Goal: Task Accomplishment & Management: Use online tool/utility

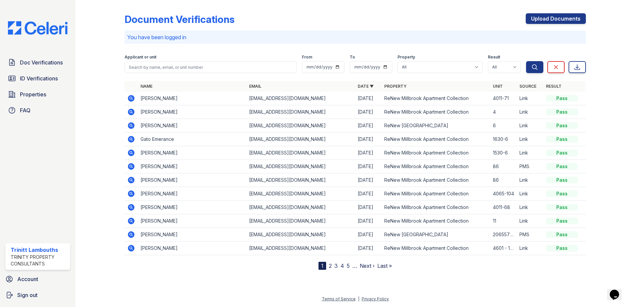
click at [19, 74] on link "ID Verifications" at bounding box center [37, 78] width 65 height 13
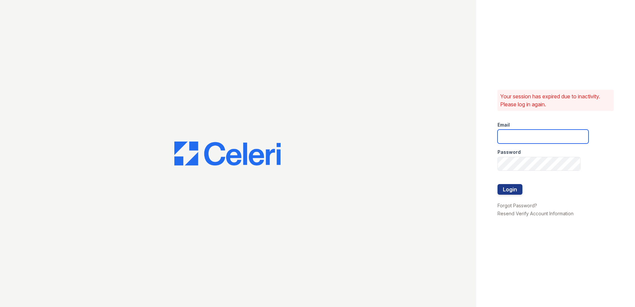
type input "[EMAIL_ADDRESS][DOMAIN_NAME]"
click at [506, 185] on button "Login" at bounding box center [510, 189] width 25 height 11
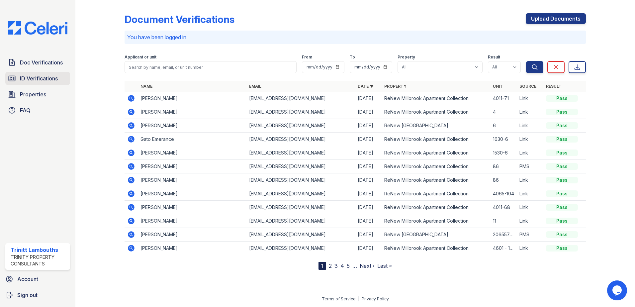
click at [36, 75] on span "ID Verifications" at bounding box center [39, 78] width 38 height 8
